Goal: Transaction & Acquisition: Obtain resource

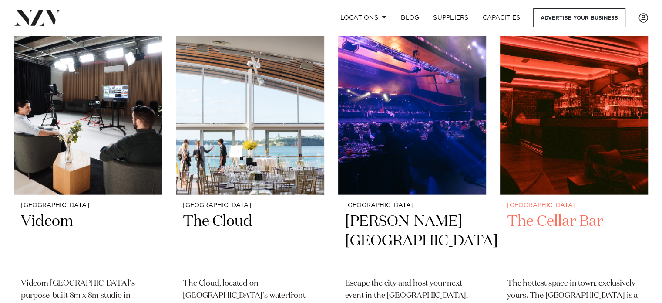
scroll to position [8535, 0]
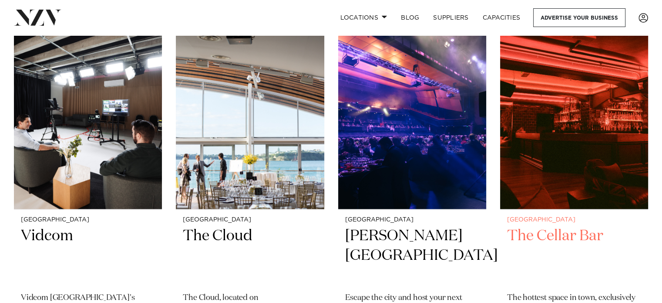
click at [573, 226] on h2 "The Cellar Bar" at bounding box center [574, 255] width 134 height 59
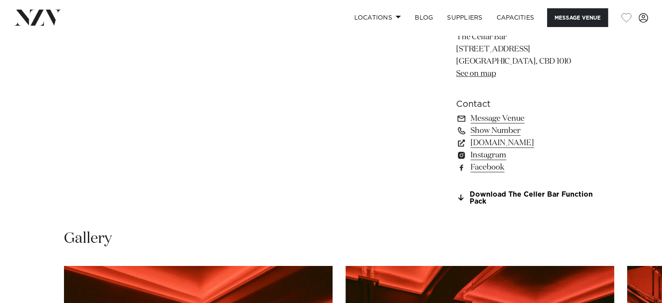
scroll to position [653, 0]
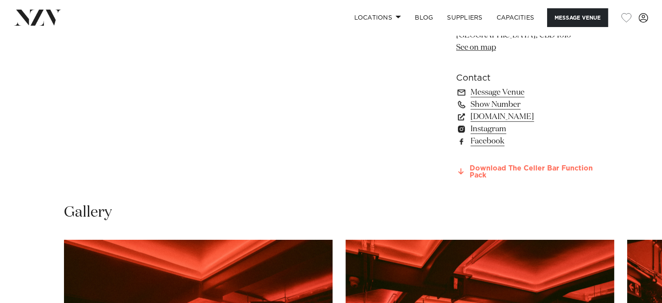
click at [476, 169] on link "Download The Celler Bar Function Pack" at bounding box center [527, 172] width 142 height 15
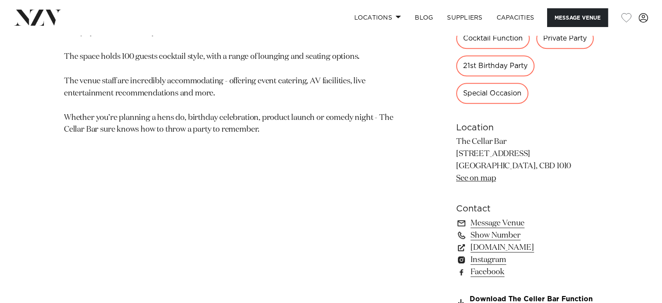
scroll to position [305, 0]
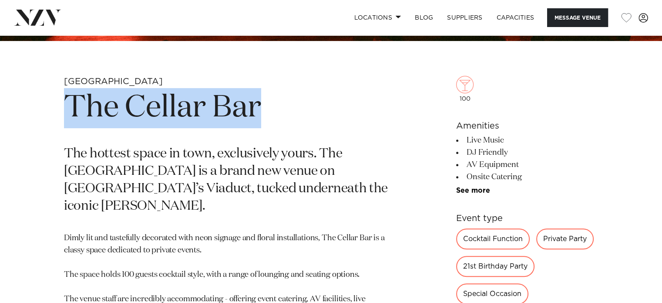
drag, startPoint x: 63, startPoint y: 99, endPoint x: 303, endPoint y: 114, distance: 239.9
click at [303, 114] on div "[GEOGRAPHIC_DATA] The Cellar Bar The hottest space in town, exclusively yours. …" at bounding box center [331, 307] width 648 height 462
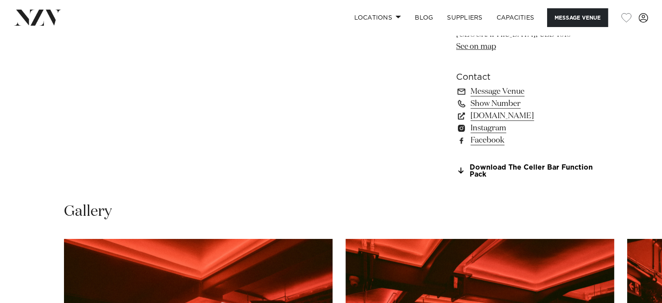
scroll to position [611, 0]
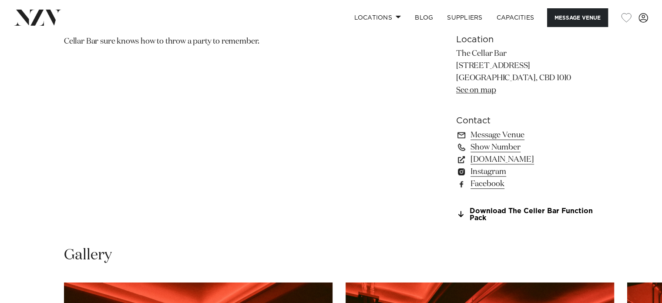
drag, startPoint x: 511, startPoint y: 50, endPoint x: 458, endPoint y: 57, distance: 53.2
click at [458, 57] on p "The Cellar Bar [STREET_ADDRESS] [GEOGRAPHIC_DATA], CBD 1010 See on map" at bounding box center [527, 72] width 142 height 49
copy p "The Cellar Bar"
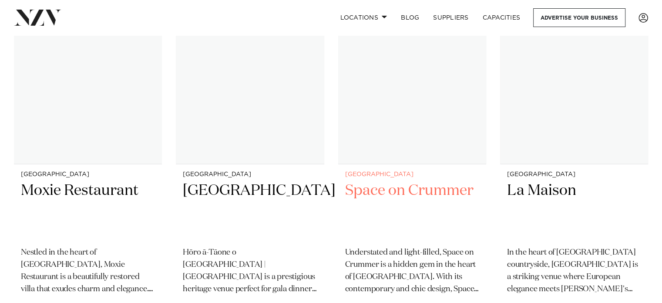
scroll to position [5911, 0]
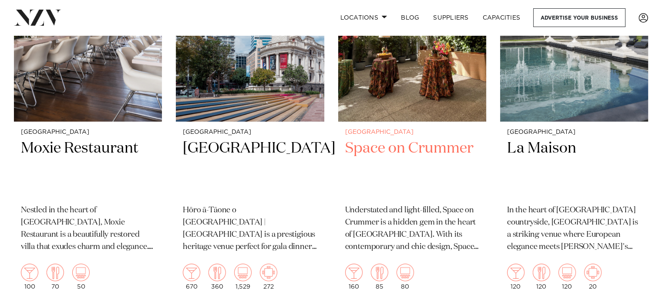
click at [397, 138] on h2 "Space on Crummer" at bounding box center [412, 167] width 134 height 59
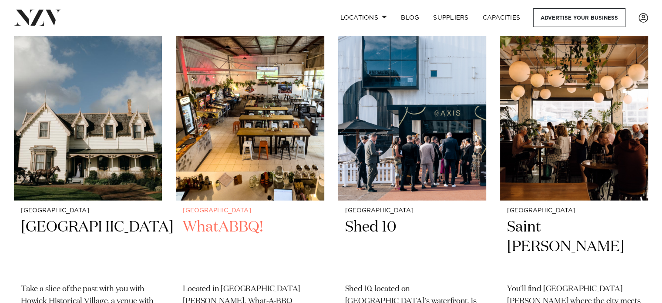
scroll to position [6259, 0]
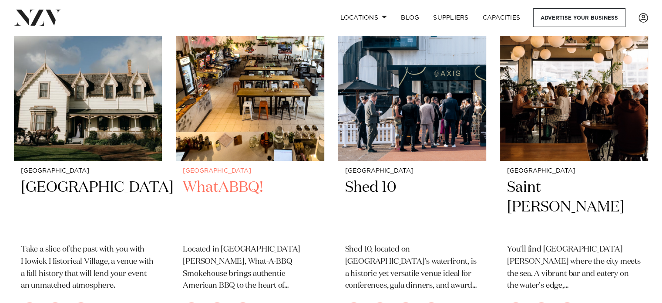
click at [208, 178] on h2 "WhatABBQ!" at bounding box center [250, 207] width 134 height 59
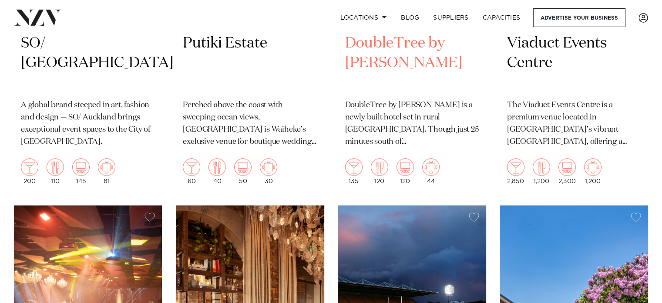
scroll to position [7827, 0]
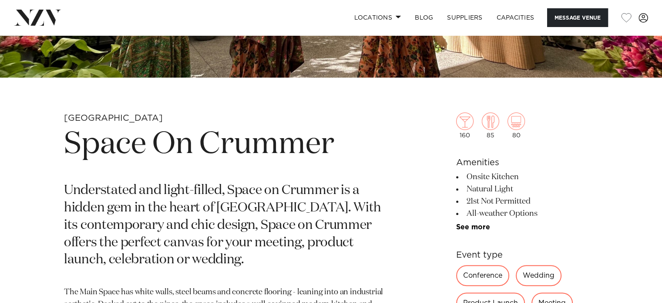
scroll to position [305, 0]
